Goal: Obtain resource: Download file/media

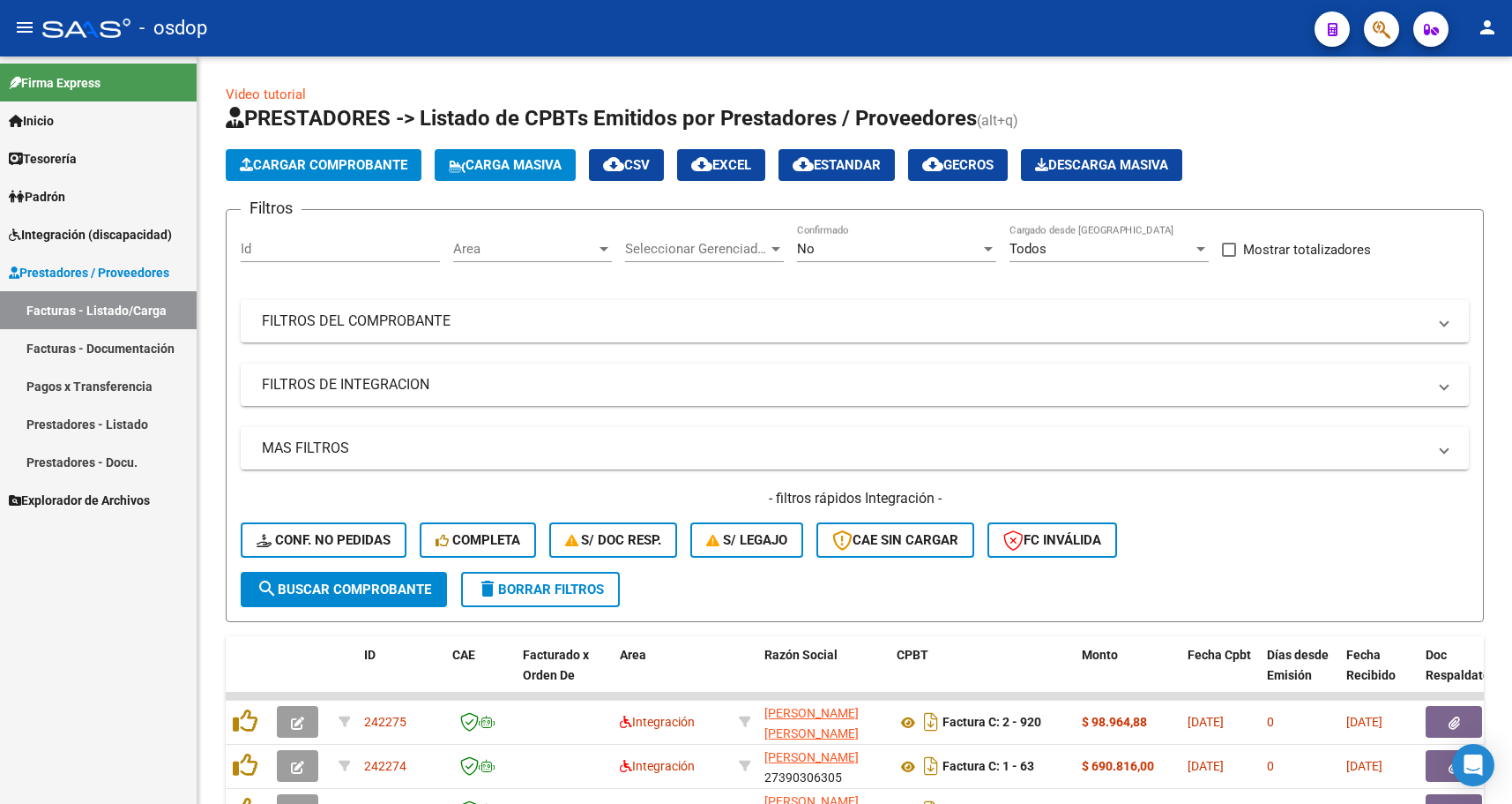
scroll to position [61, 0]
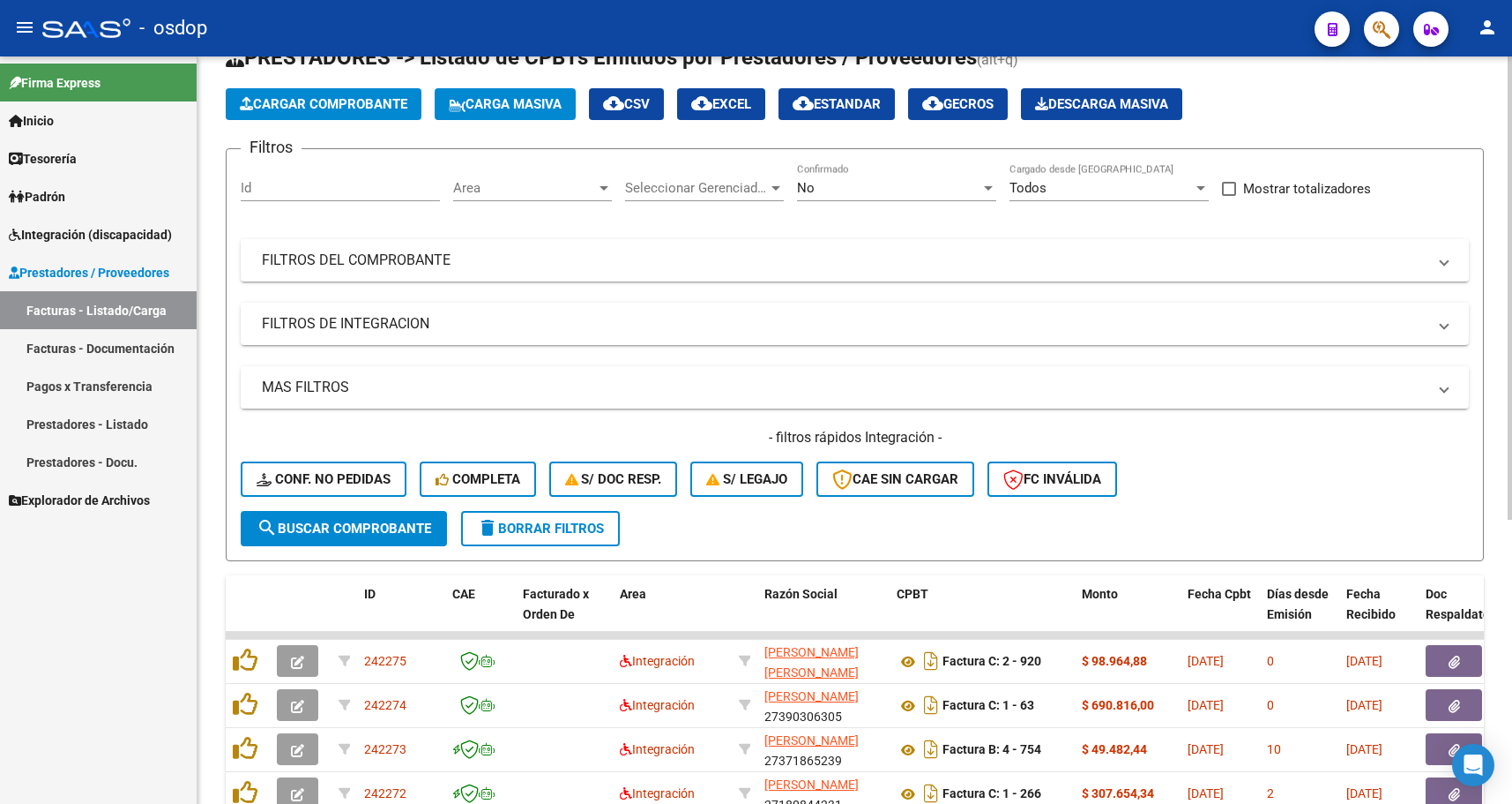
click at [826, 404] on mat-expansion-panel-header "MAS FILTROS" at bounding box center [854, 387] width 1228 height 42
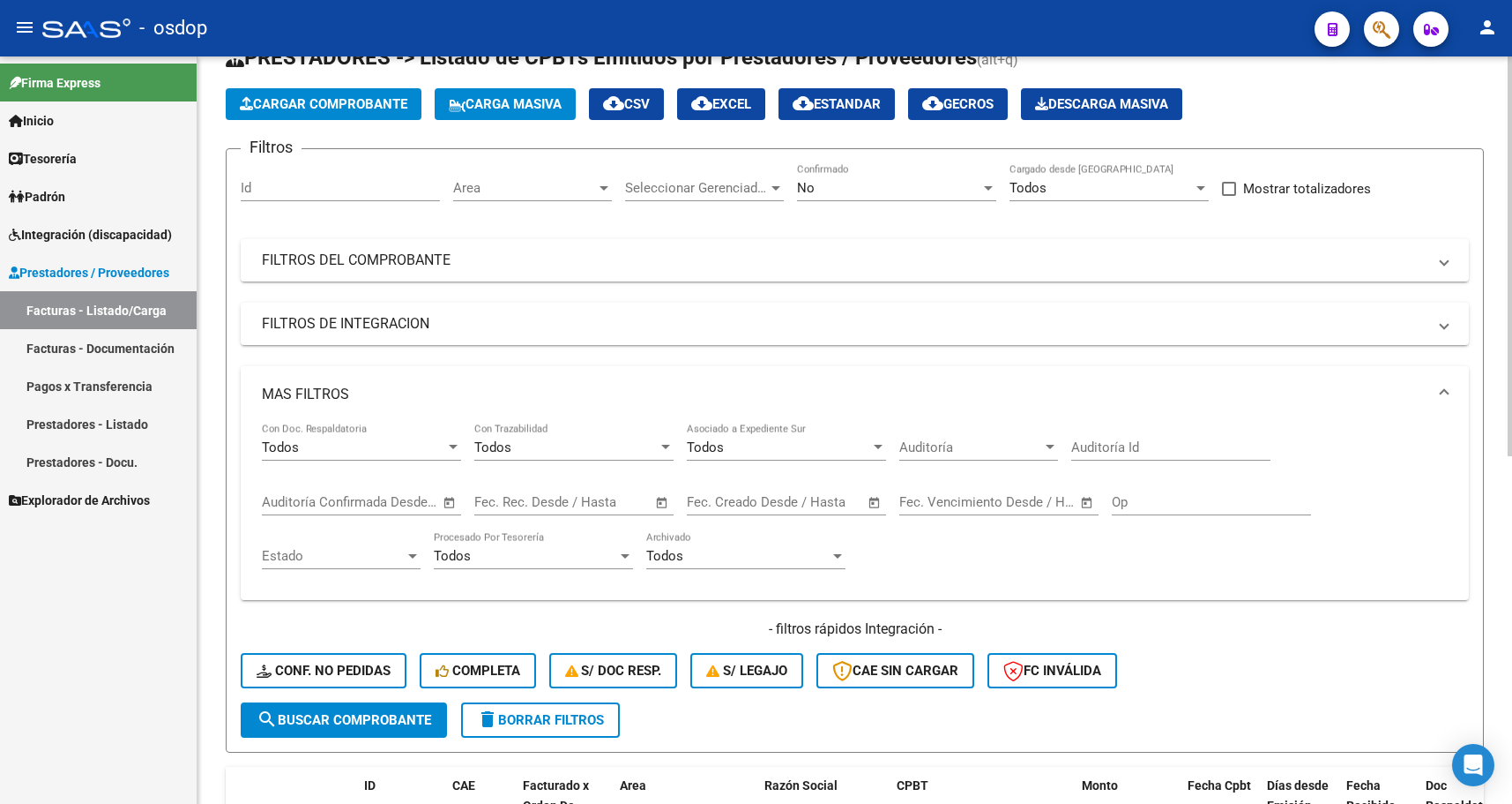
click at [828, 408] on mat-expansion-panel-header "MAS FILTROS" at bounding box center [854, 395] width 1228 height 57
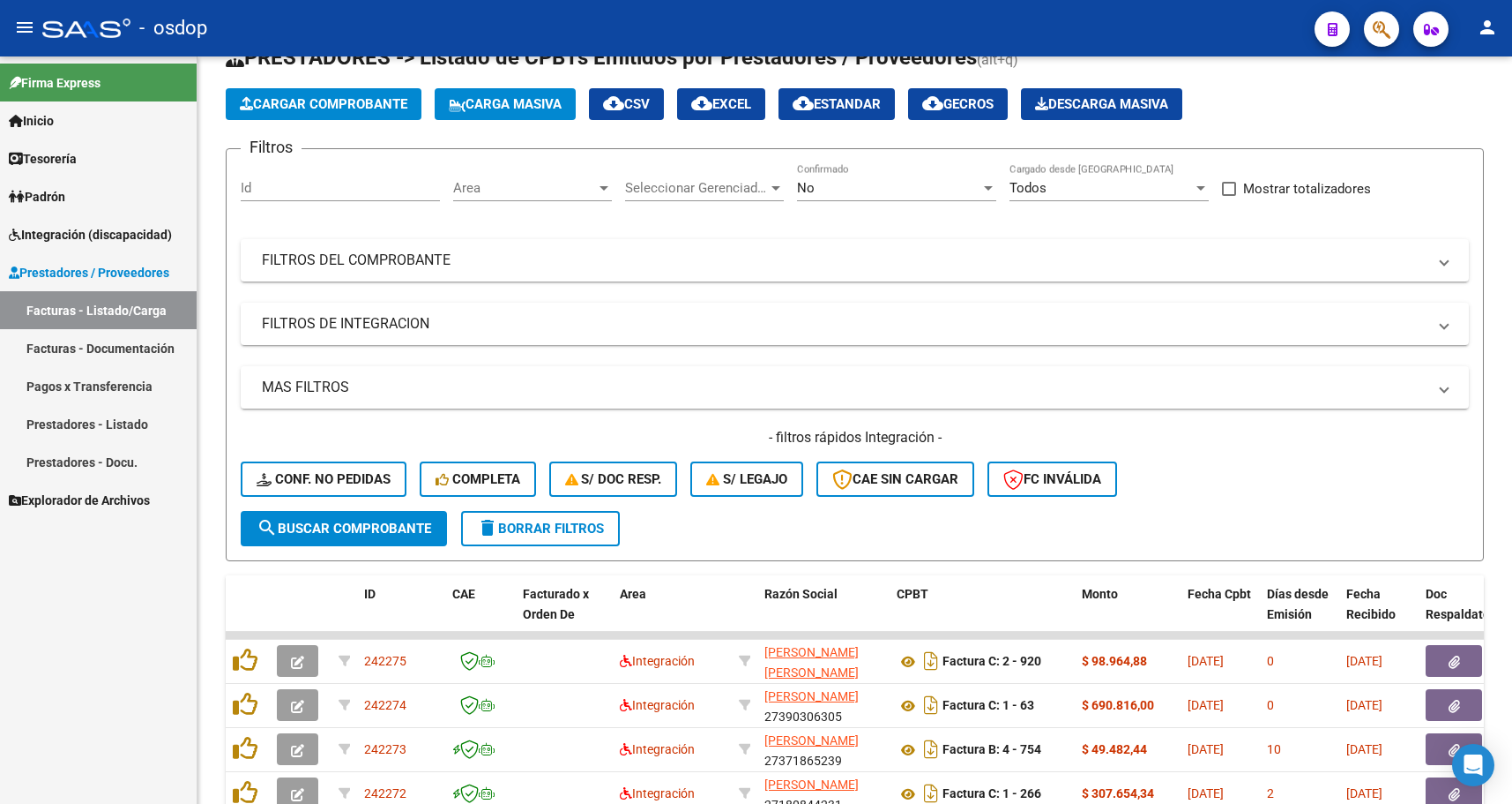
click at [114, 598] on div "Firma Express Inicio Calendario SSS Instructivos Contacto OS Tesorería Extracto…" at bounding box center [98, 430] width 196 height 747
click at [428, 268] on mat-panel-title "FILTROS DEL COMPROBANTE" at bounding box center [844, 260] width 1165 height 19
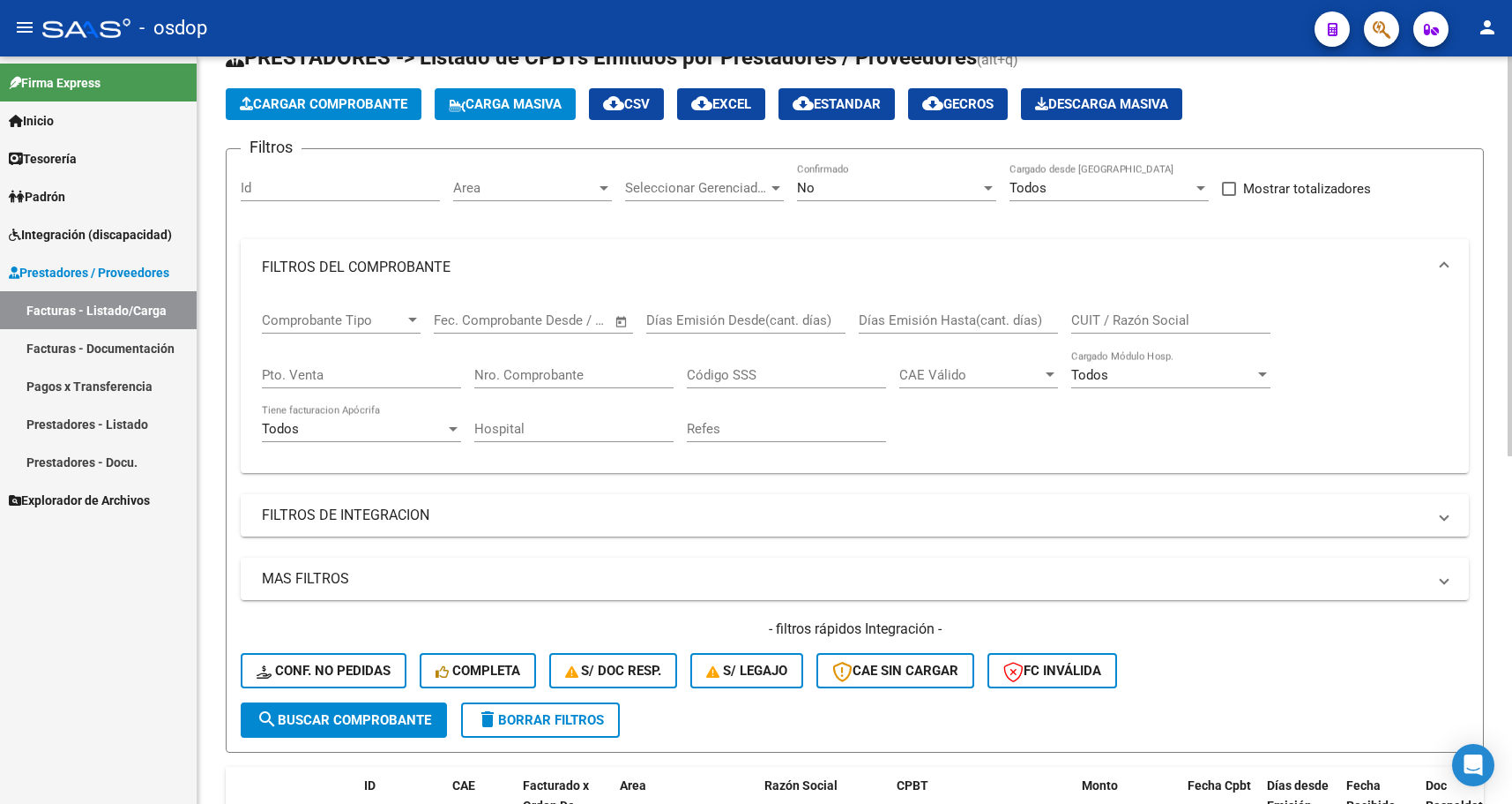
click at [1096, 320] on input "CUIT / Razón Social" at bounding box center [1171, 319] width 199 height 16
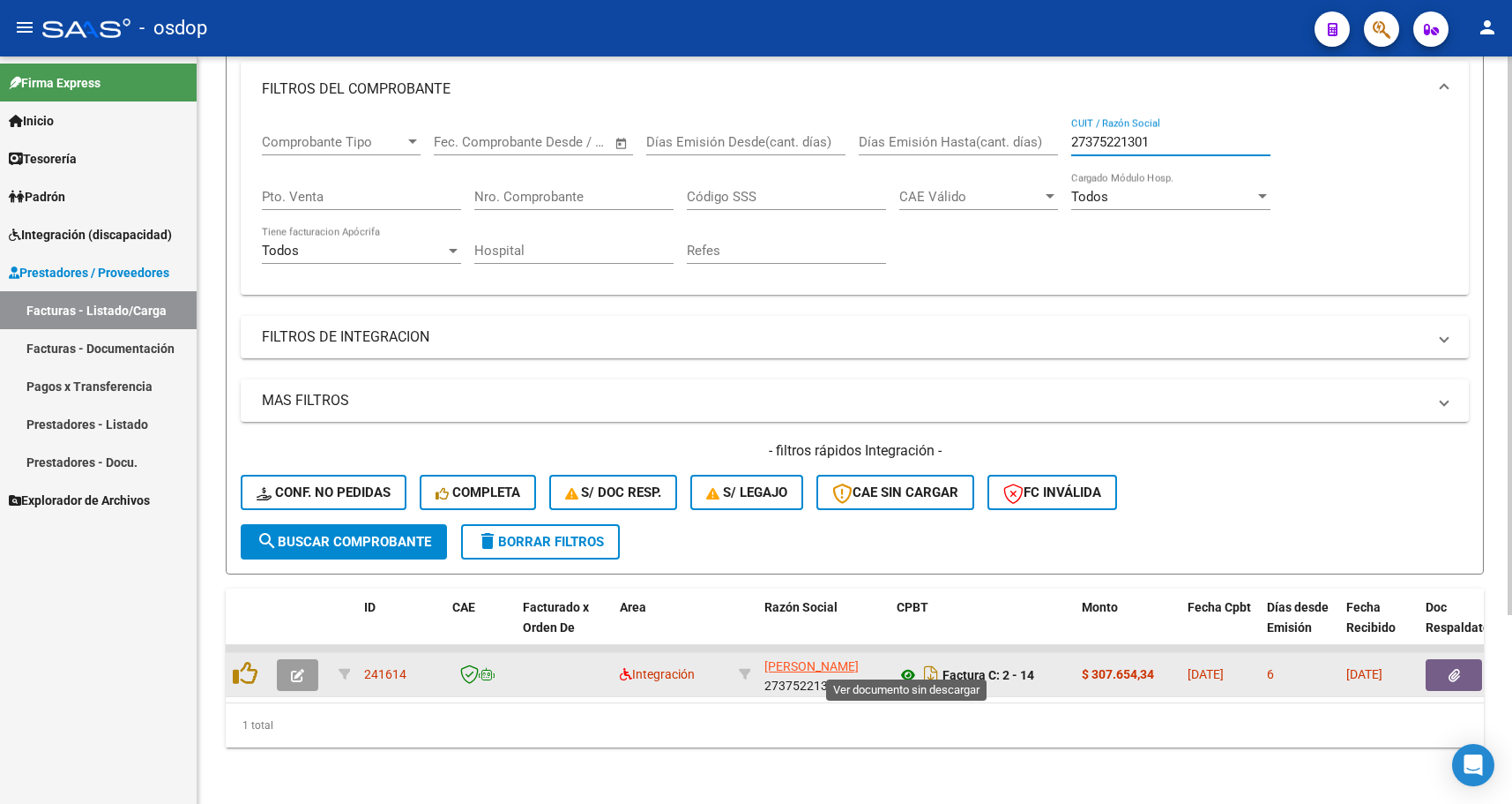
type input "27375221301"
click at [909, 666] on icon at bounding box center [907, 675] width 23 height 21
click at [1435, 663] on button "button" at bounding box center [1454, 675] width 57 height 32
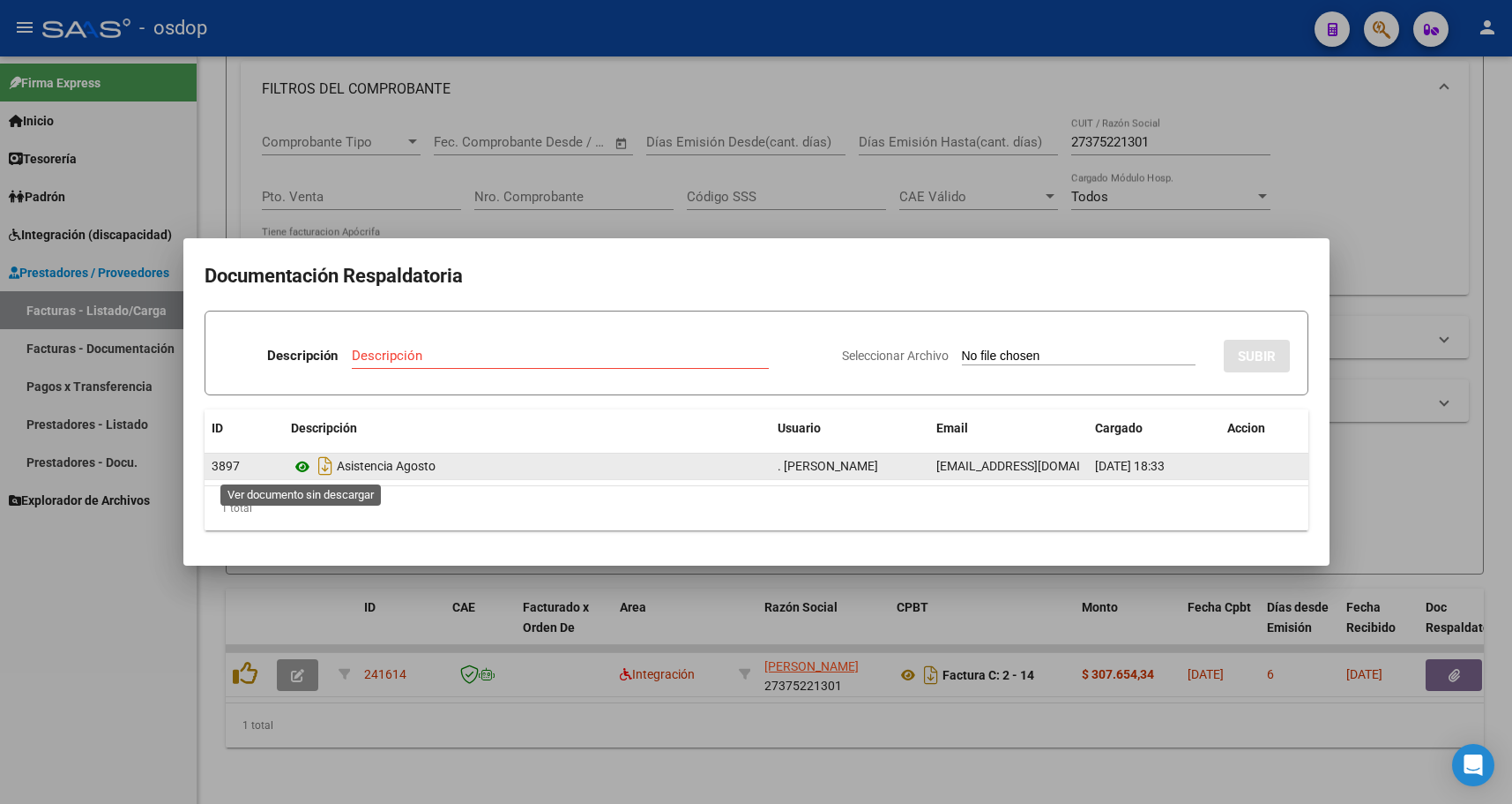
click at [305, 466] on icon at bounding box center [302, 466] width 23 height 21
click at [534, 470] on div "Asistencia Agosto" at bounding box center [527, 465] width 472 height 28
